Goal: Task Accomplishment & Management: Use online tool/utility

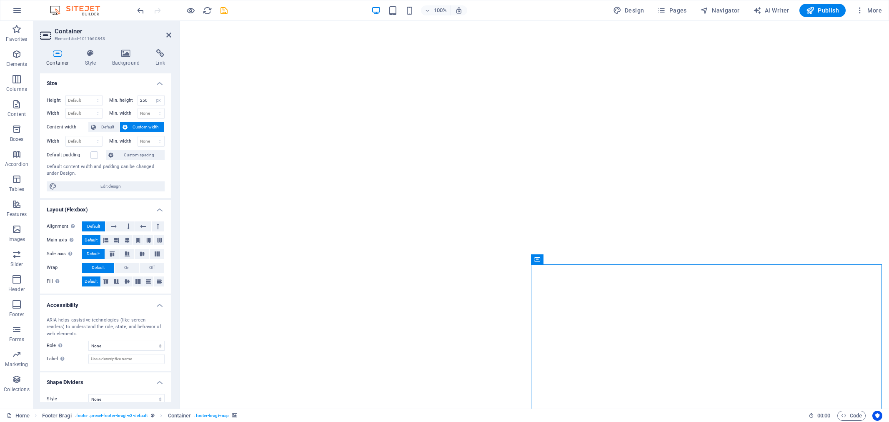
select select "px"
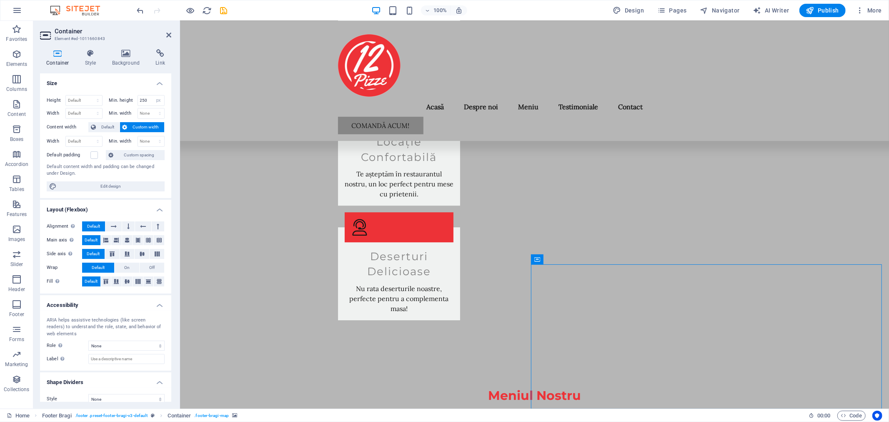
scroll to position [9, 0]
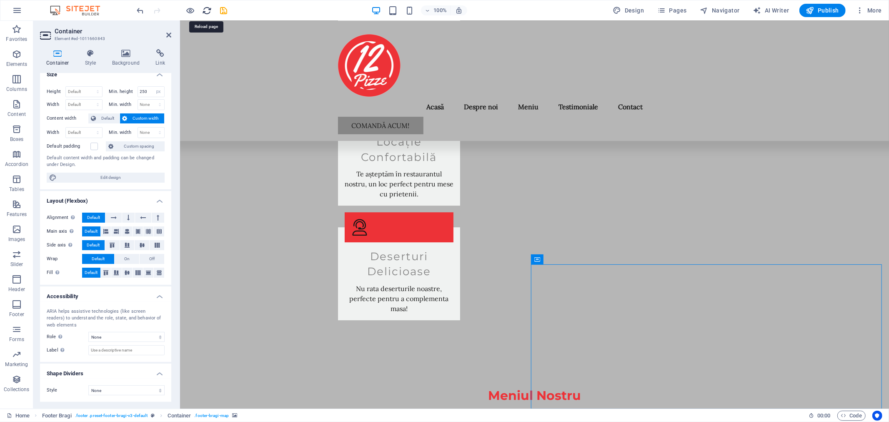
click at [208, 9] on icon "reload" at bounding box center [208, 11] width 10 height 10
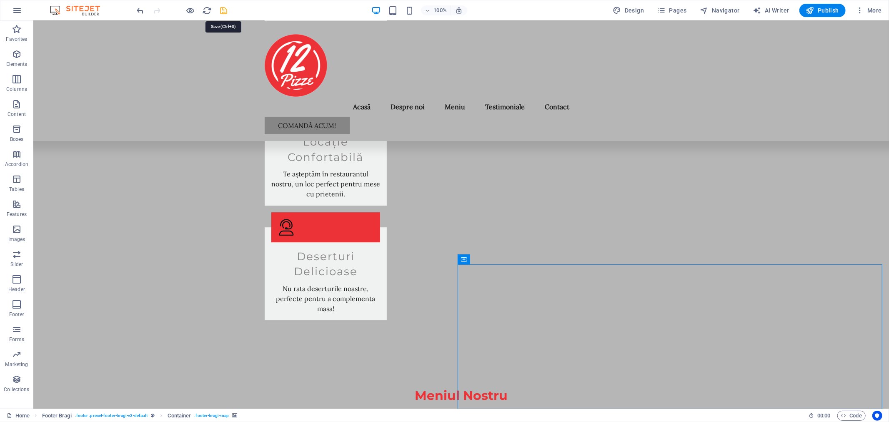
drag, startPoint x: 221, startPoint y: 10, endPoint x: 192, endPoint y: 2, distance: 29.7
click at [221, 10] on icon "save" at bounding box center [224, 11] width 10 height 10
checkbox input "false"
click at [207, 11] on icon "reload" at bounding box center [208, 11] width 10 height 10
click at [807, 10] on icon "button" at bounding box center [810, 10] width 8 height 8
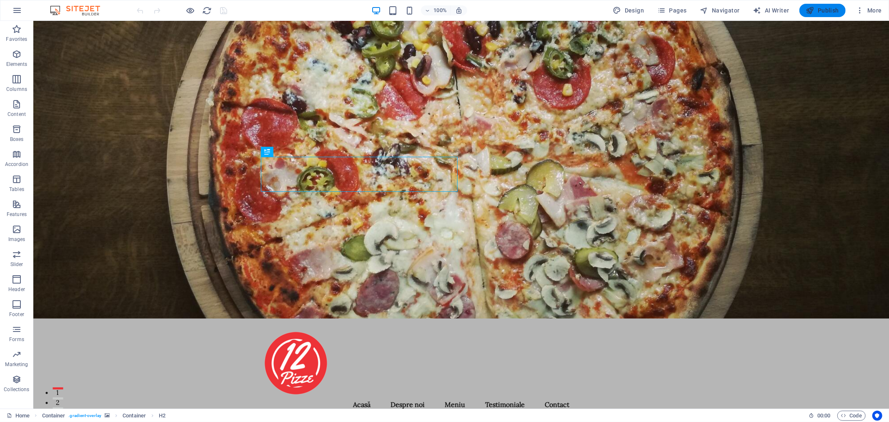
click at [833, 9] on span "Publish" at bounding box center [822, 10] width 33 height 8
click at [822, 12] on span "Publish" at bounding box center [822, 10] width 33 height 8
